Goal: Task Accomplishment & Management: Manage account settings

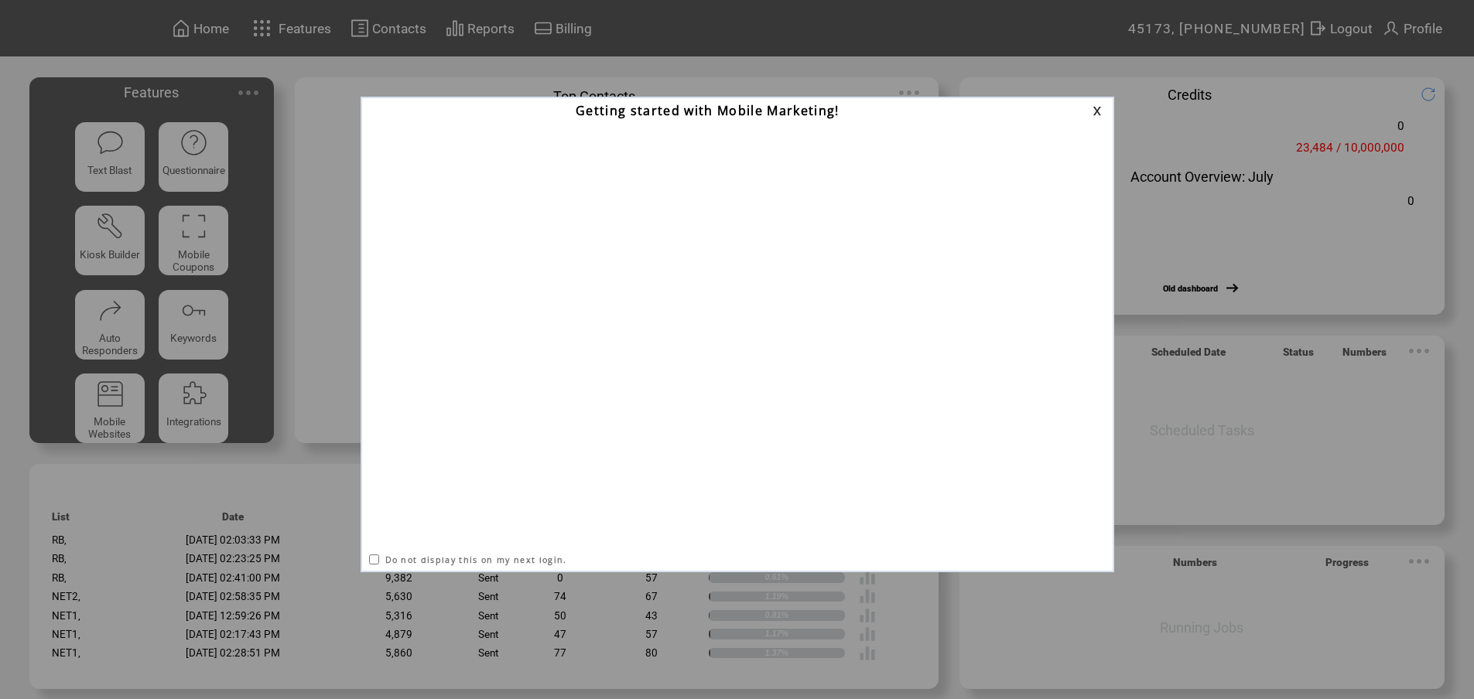
click at [1097, 114] on link at bounding box center [1099, 111] width 14 height 10
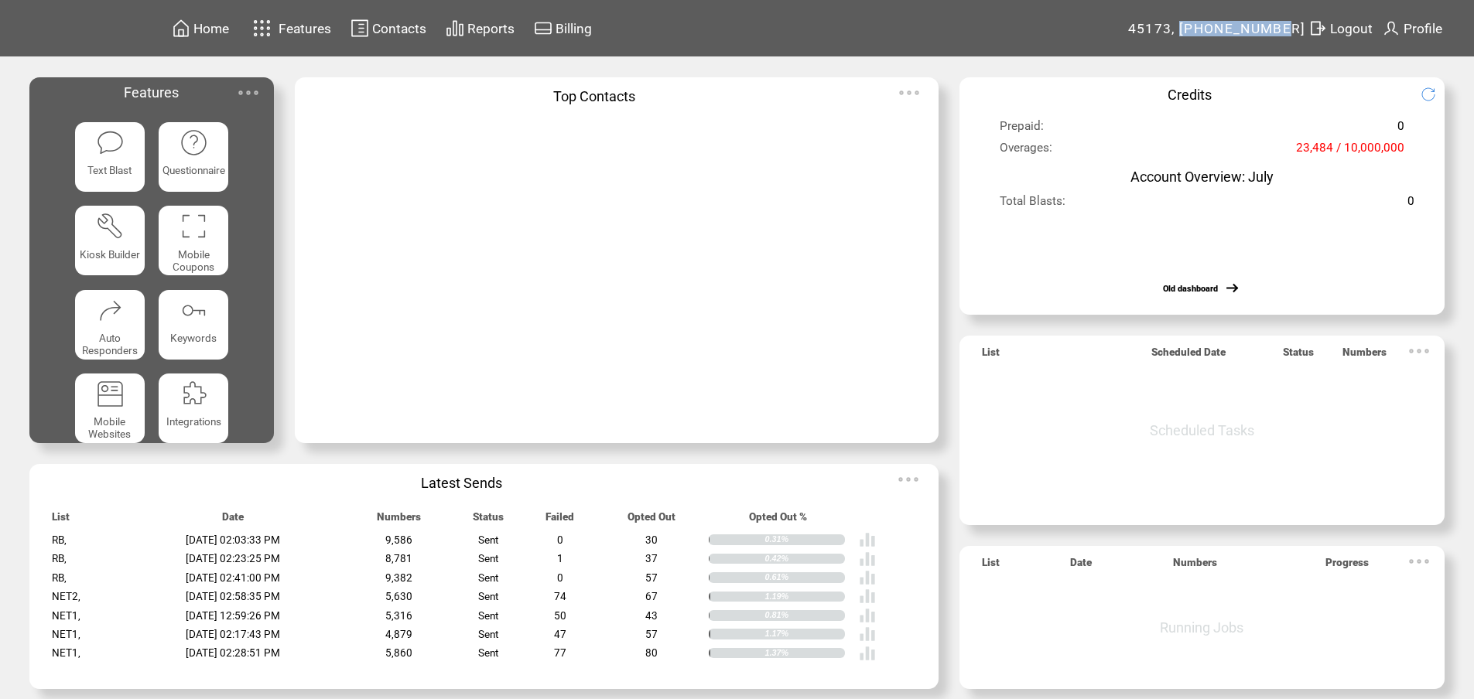
drag, startPoint x: 1222, startPoint y: 26, endPoint x: 1312, endPoint y: 27, distance: 90.5
click at [1306, 27] on span "45173, [PHONE_NUMBER]" at bounding box center [1217, 28] width 178 height 15
copy span "[PHONE_NUMBER]"
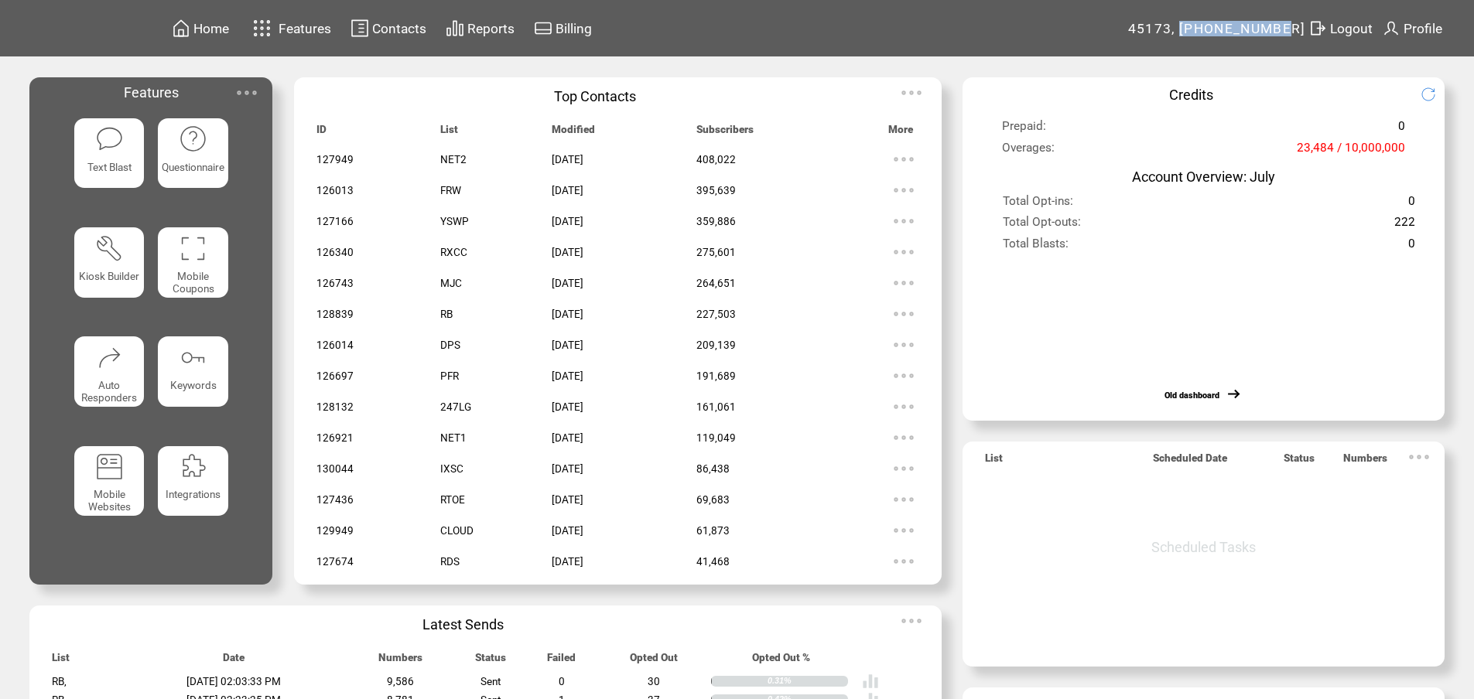
click at [1339, 29] on table "Logout" at bounding box center [1340, 28] width 69 height 24
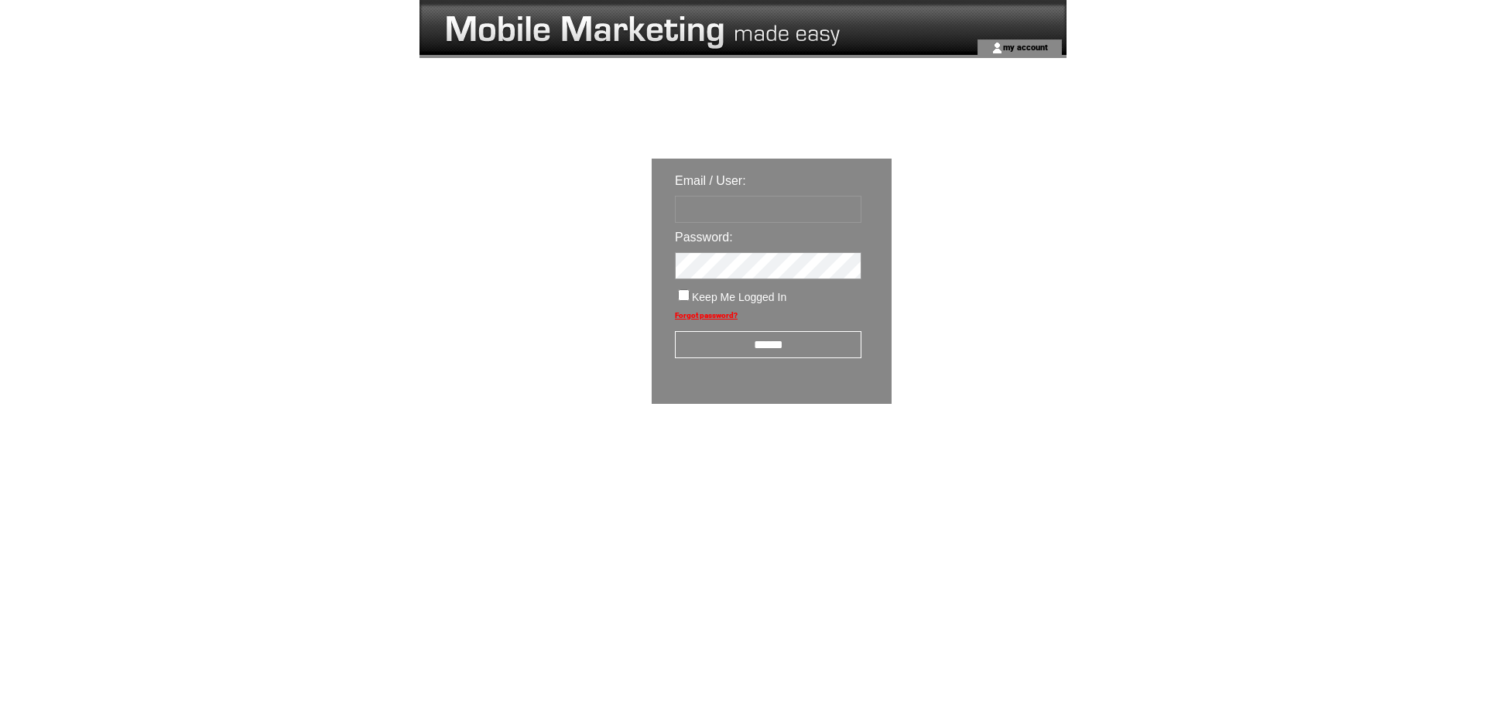
type input "**********"
